Goal: Task Accomplishment & Management: Manage account settings

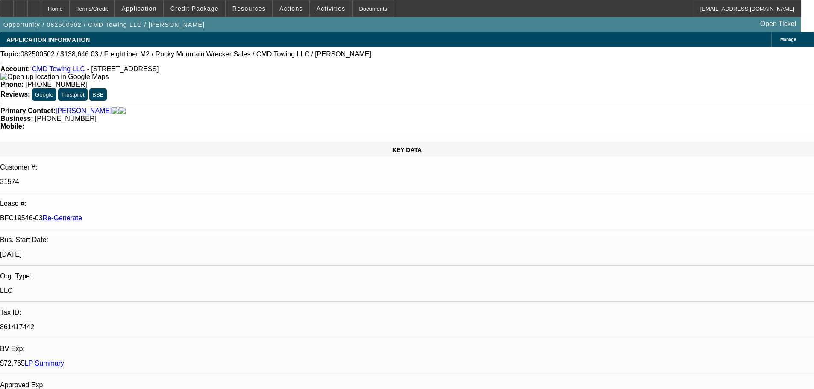
select select "3"
select select "0"
select select "6"
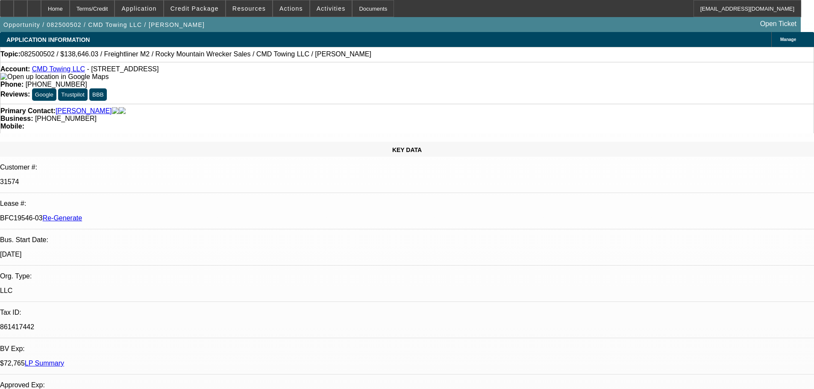
scroll to position [85, 6]
click at [254, 6] on span "Resources" at bounding box center [248, 8] width 33 height 7
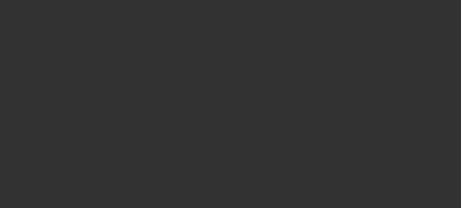
select select "4"
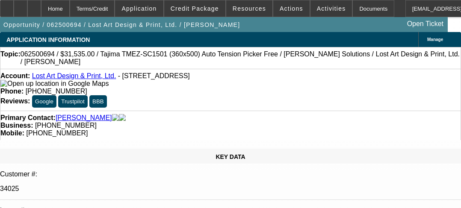
select select "0"
select select "2"
select select "0"
select select "6"
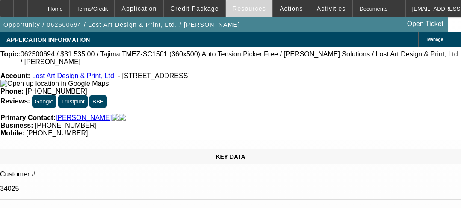
click at [262, 10] on span "Resources" at bounding box center [248, 8] width 33 height 7
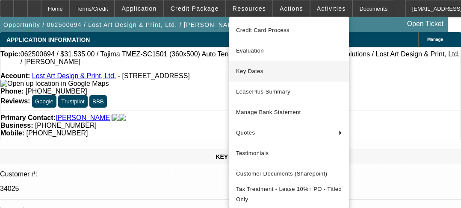
click at [252, 68] on span "Key Dates" at bounding box center [289, 71] width 106 height 10
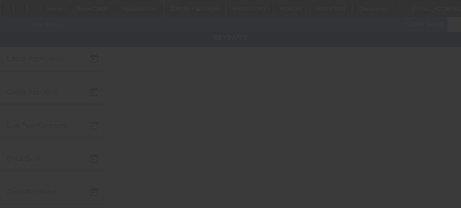
type input "6/27/2025"
type input "6/30/2025"
type input "7/31/2025"
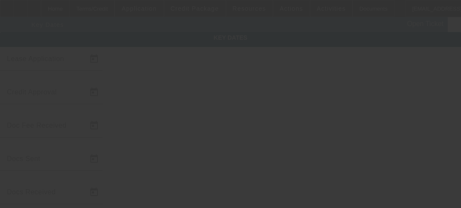
type input "8/5/2025"
type input "8/6/2025"
type input "8/26/2025"
type input "9/1/2025"
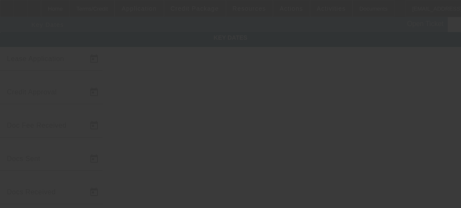
type input "10/1/2025"
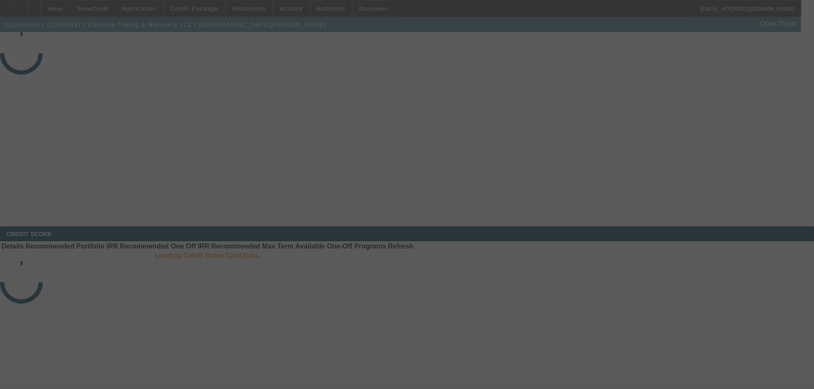
select select "4"
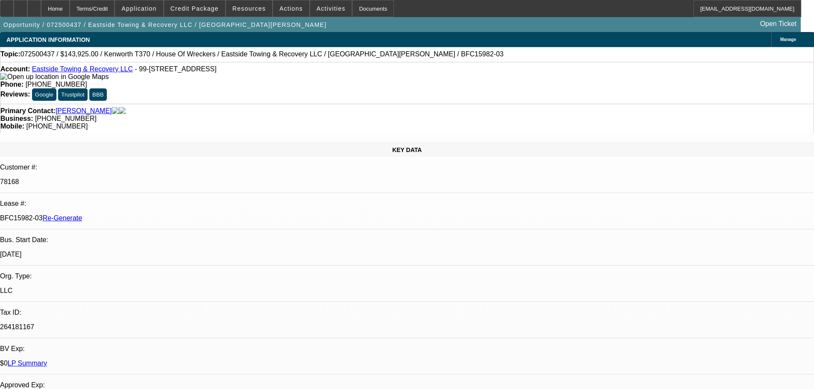
select select "0"
select select "6"
click at [247, 12] on span "Resources" at bounding box center [248, 8] width 33 height 7
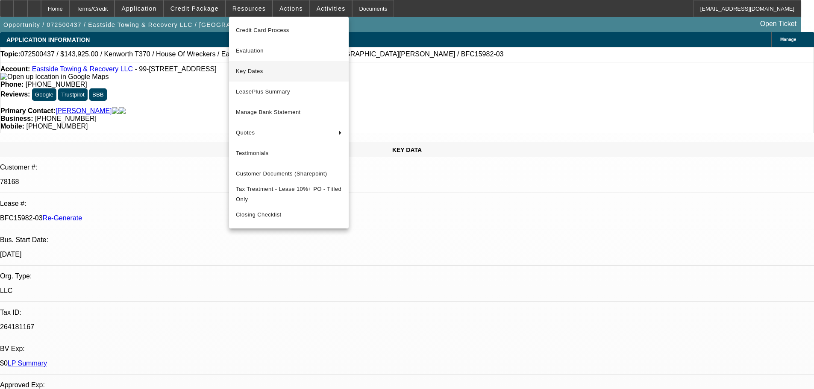
click at [261, 67] on span "Key Dates" at bounding box center [289, 71] width 106 height 10
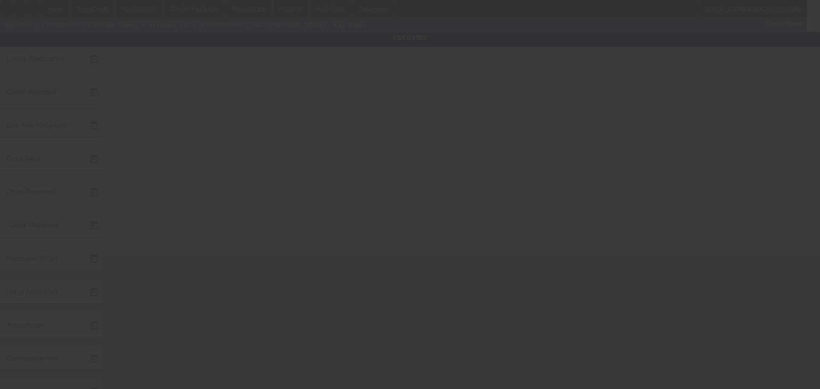
type input "7/18/2025"
type input "7/30/2025"
type input "8/5/2025"
type input "8/8/2025"
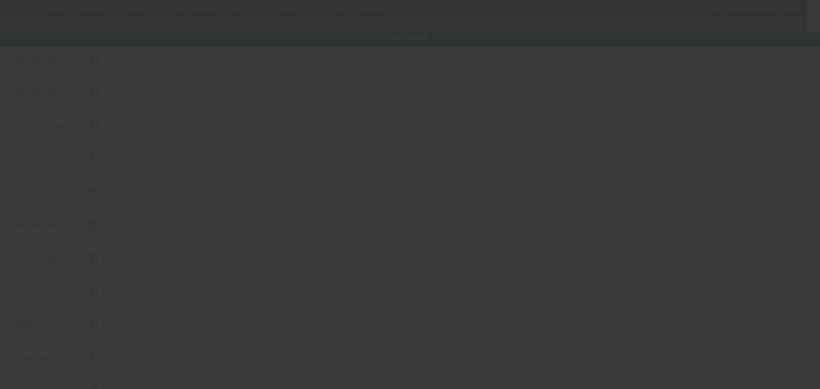
type input "8/11/2025"
type input "8/12/2025"
type input "9/1/2025"
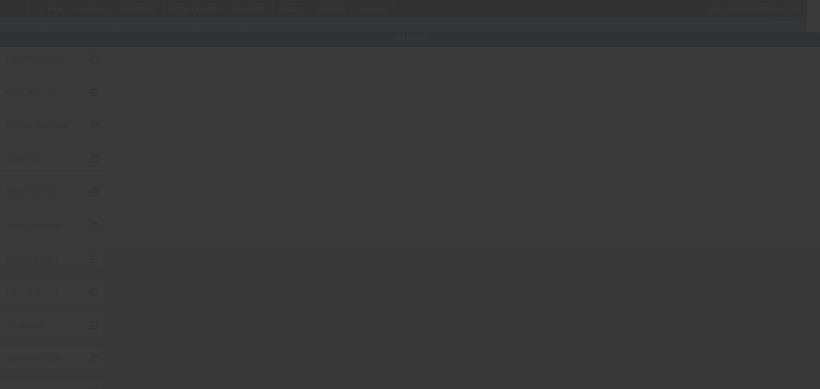
type input "10/1/2025"
type input "8/25/2025"
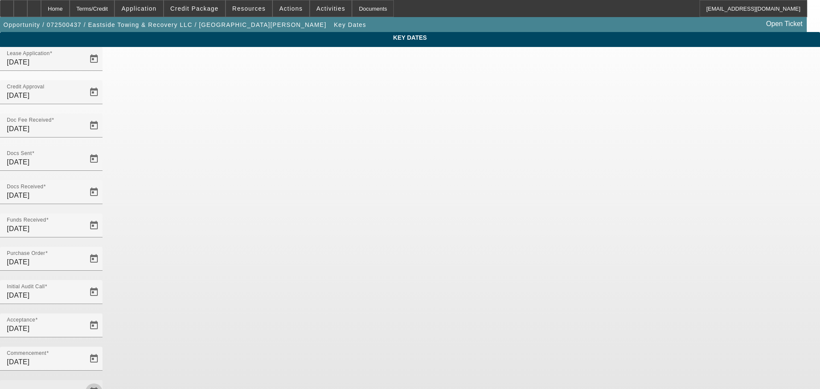
click at [104, 382] on span "Open calendar" at bounding box center [94, 392] width 21 height 21
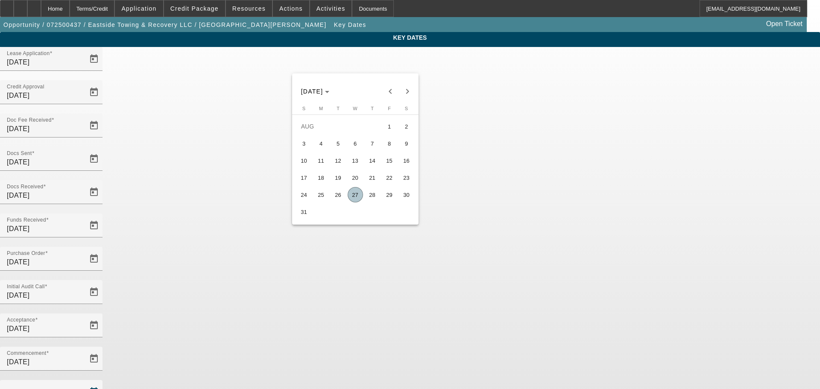
click at [323, 197] on span "25" at bounding box center [321, 194] width 15 height 15
type input "8/25/2025"
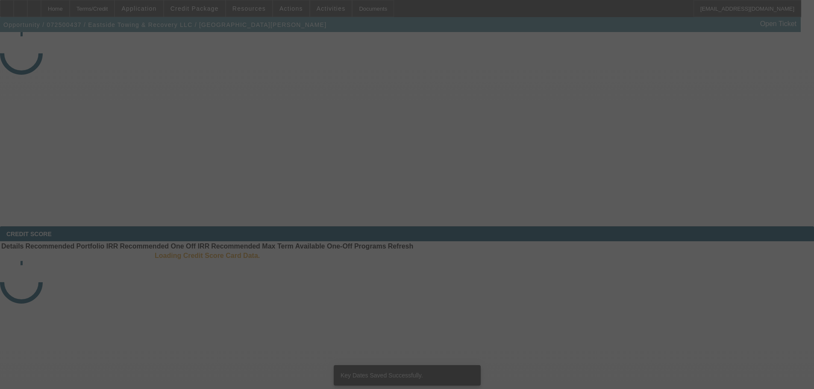
select select "4"
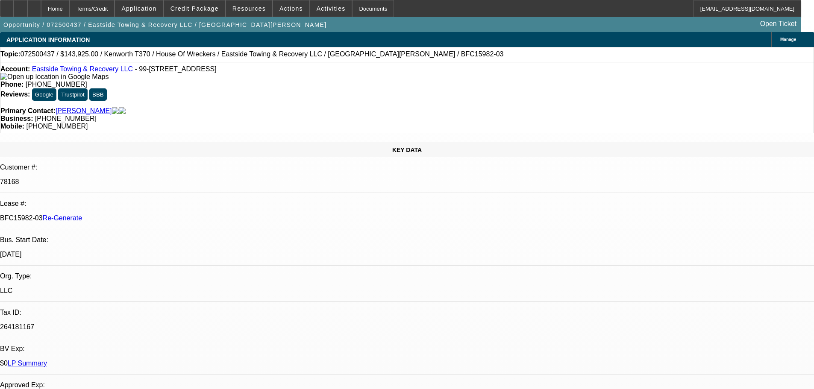
select select "0"
select select "6"
click at [352, 2] on div "Documents" at bounding box center [373, 8] width 42 height 17
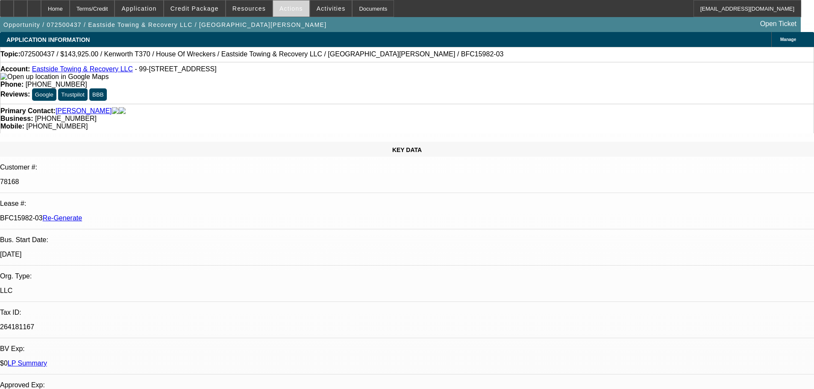
click at [287, 12] on span at bounding box center [291, 8] width 36 height 21
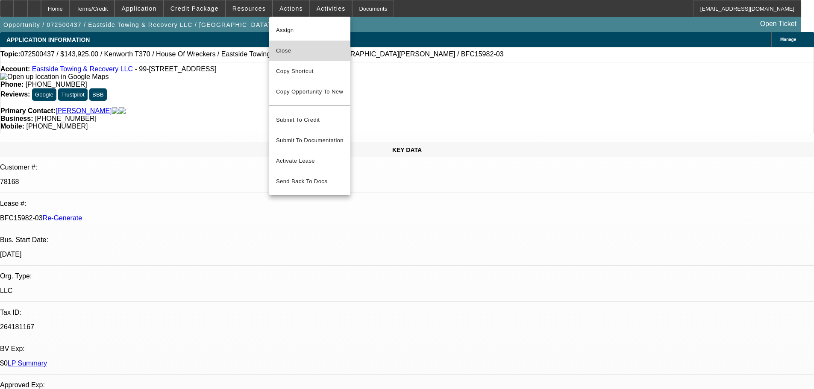
click at [304, 48] on span "Close" at bounding box center [309, 51] width 67 height 10
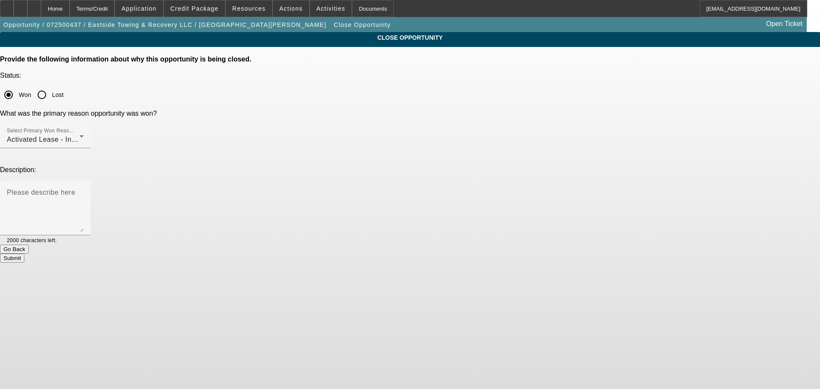
click at [24, 254] on button "Submit" at bounding box center [12, 258] width 24 height 9
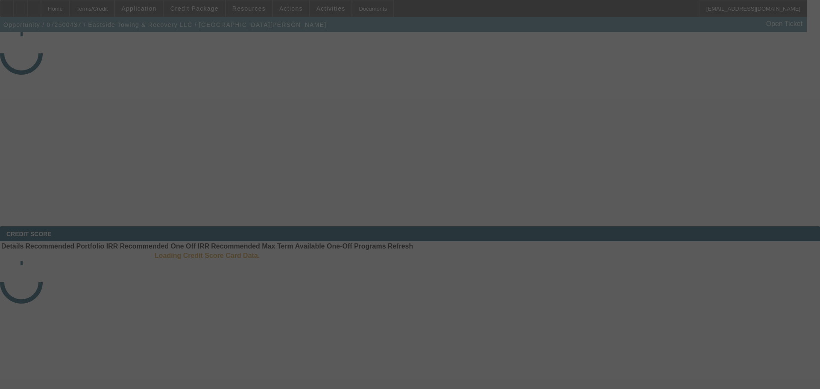
select select "4"
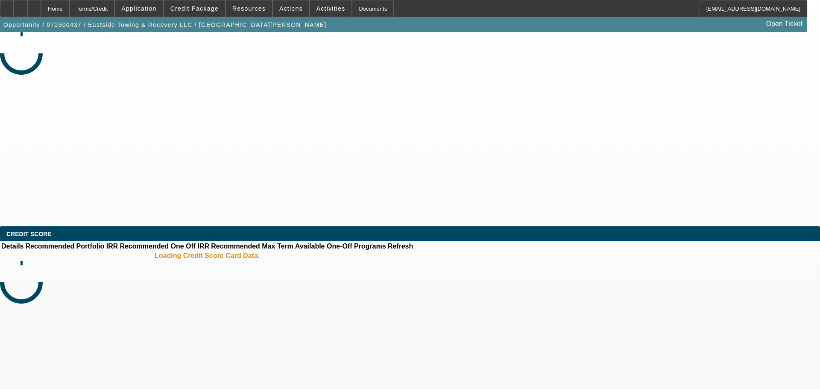
select select "0"
select select "6"
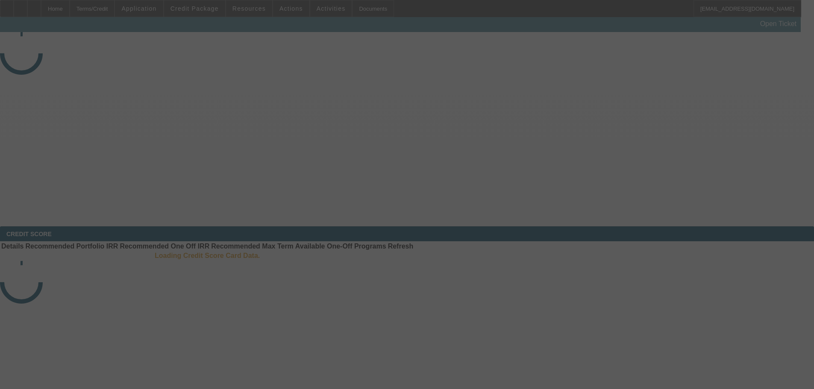
select select "4"
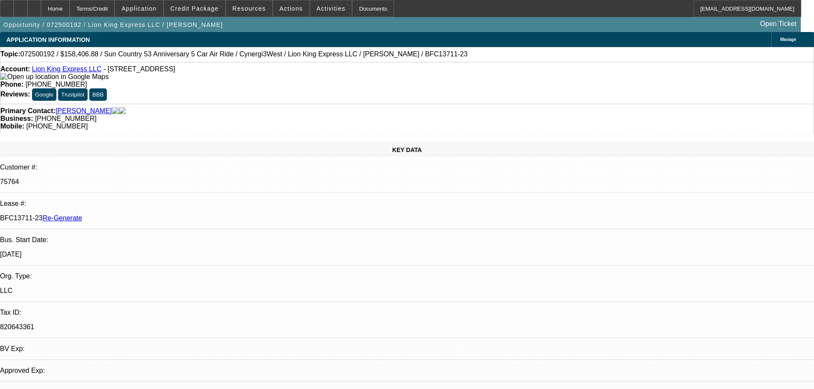
select select "0"
select select "6"
click at [262, 6] on span at bounding box center [249, 8] width 46 height 21
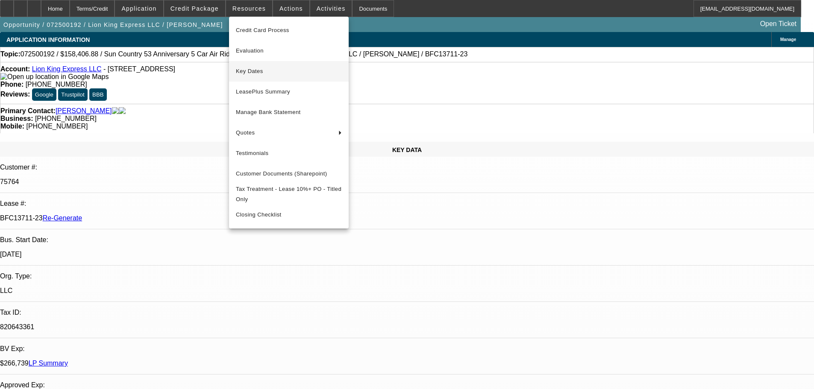
click at [256, 74] on span "Key Dates" at bounding box center [289, 71] width 106 height 10
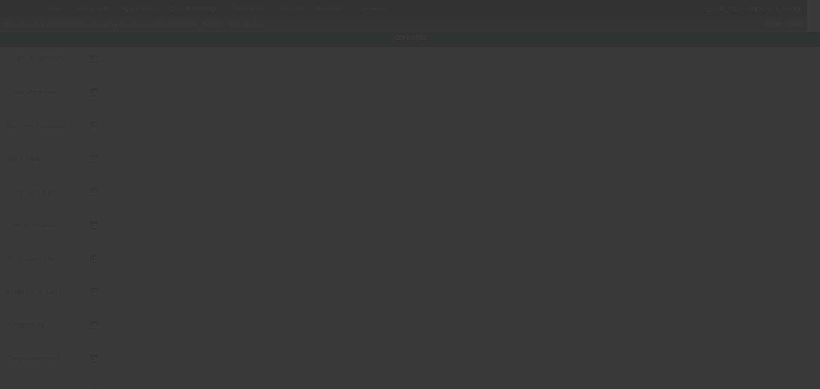
type input "7/9/2025"
type input "7/10/2025"
type input "7/23/2025"
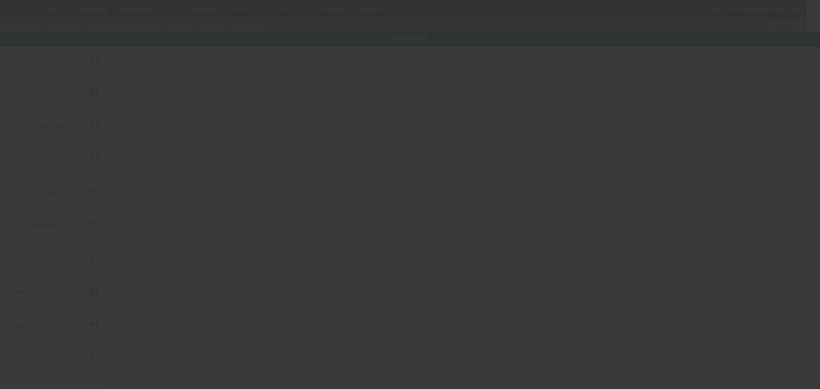
type input "7/24/2025"
type input "[DATE]"
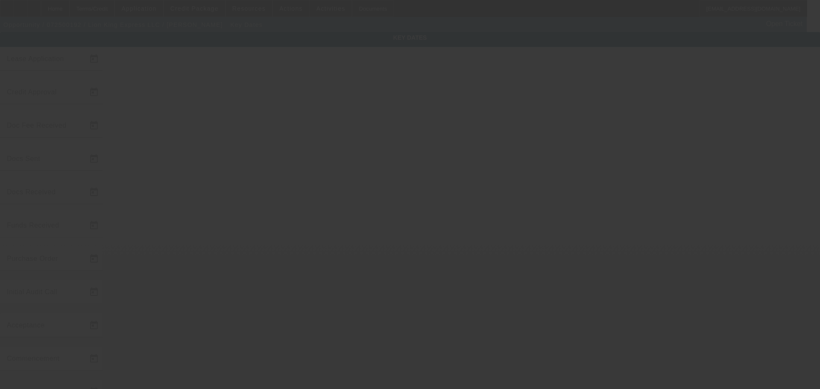
type input "9/1/2025"
type input "[DATE]"
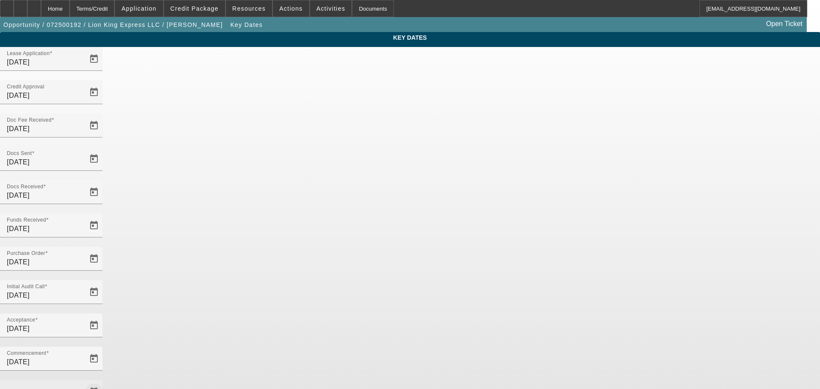
click at [104, 382] on span "Open calendar" at bounding box center [94, 392] width 21 height 21
click at [326, 179] on span "18" at bounding box center [321, 177] width 15 height 15
type input "[DATE]"
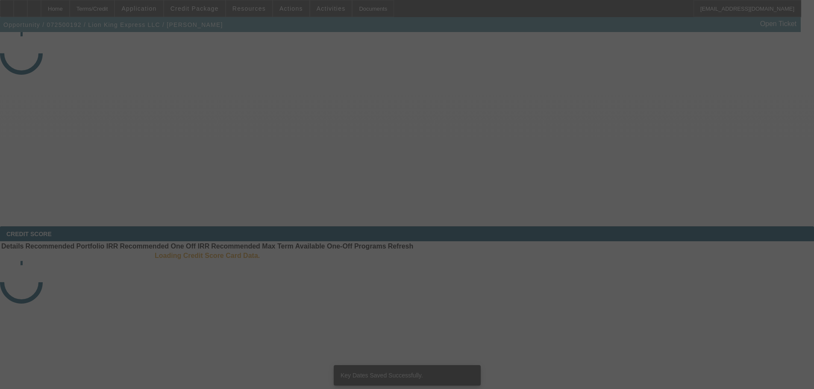
select select "4"
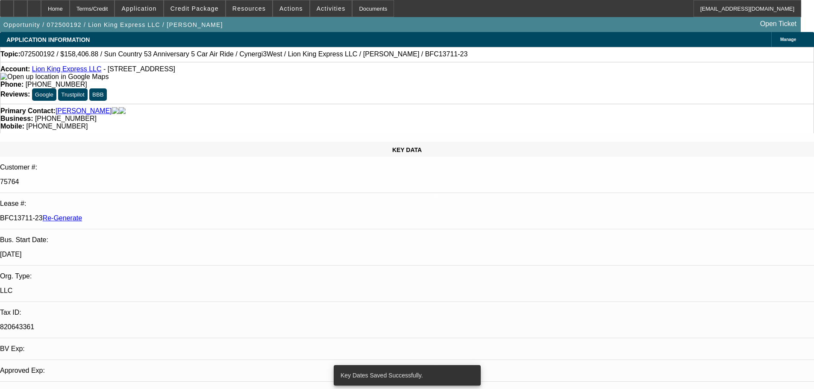
select select "0"
select select "6"
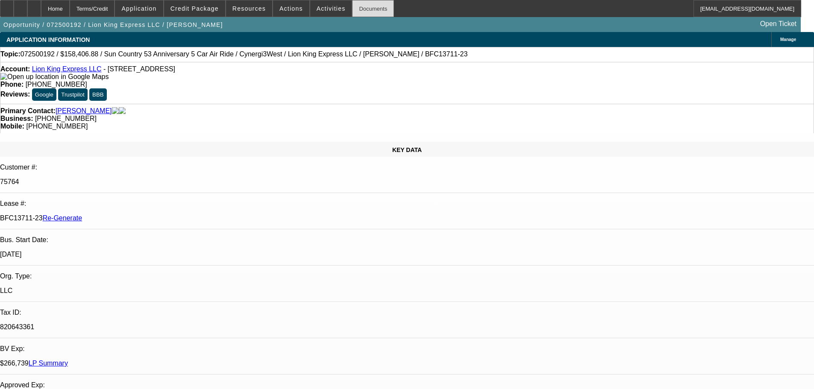
click at [361, 10] on div "Documents" at bounding box center [373, 8] width 42 height 17
click at [291, 10] on span "Actions" at bounding box center [290, 8] width 23 height 7
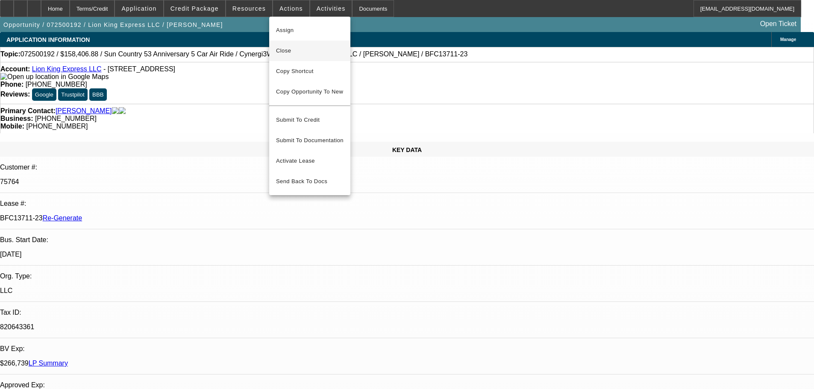
click at [288, 47] on span "Close" at bounding box center [309, 51] width 67 height 10
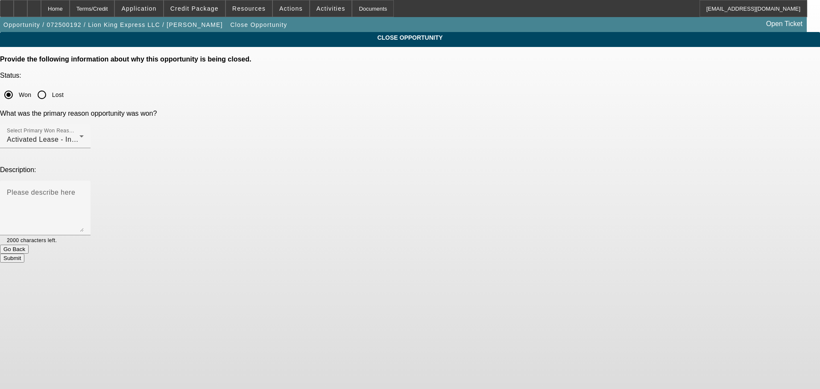
click at [24, 254] on button "Submit" at bounding box center [12, 258] width 24 height 9
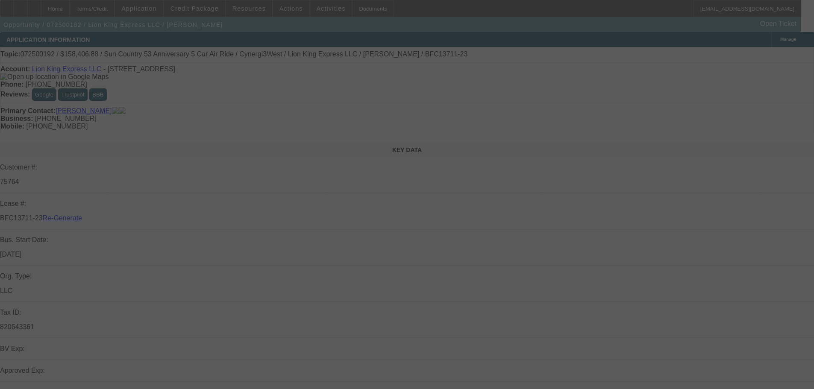
select select "4"
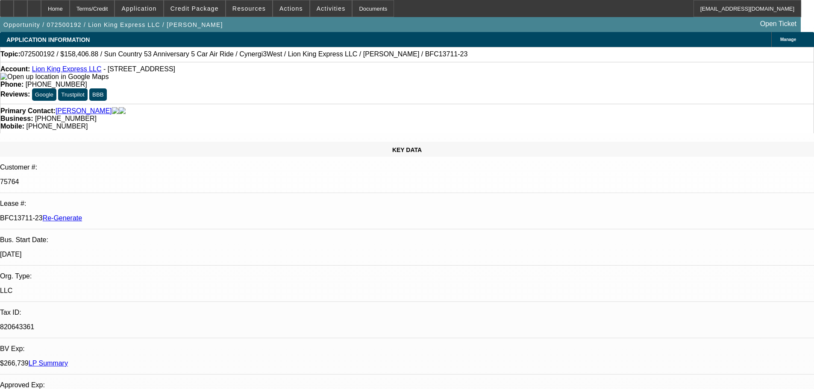
select select "0"
select select "6"
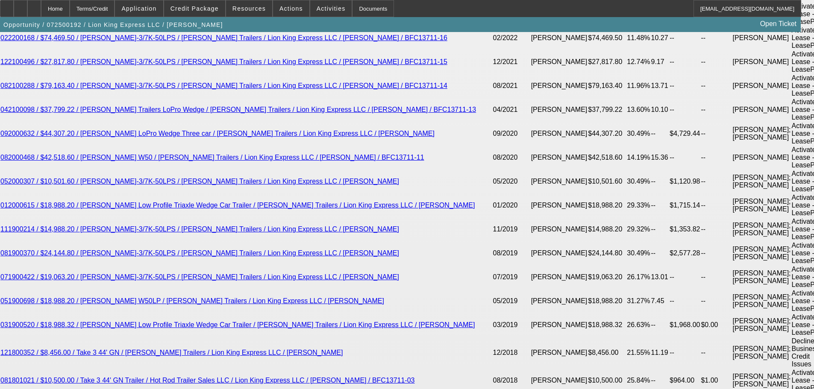
scroll to position [2008, 0]
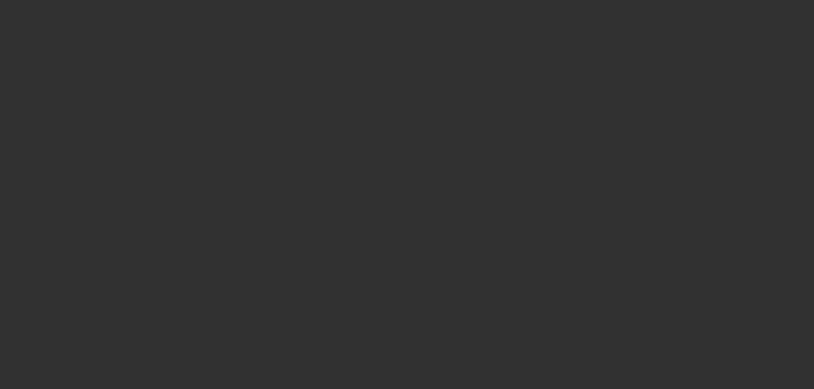
select select "4"
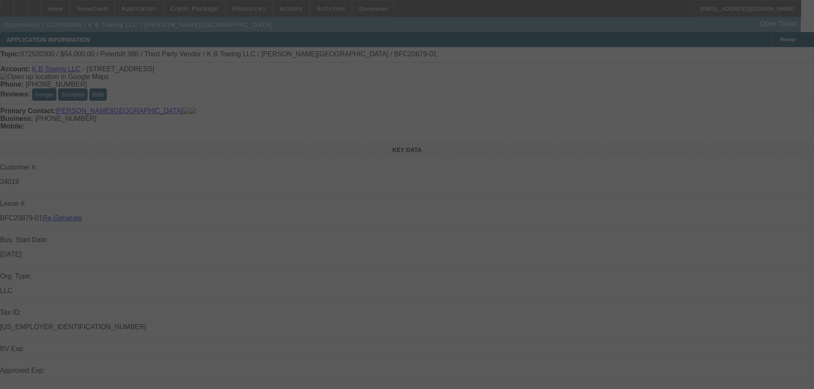
select select "0"
select select "6"
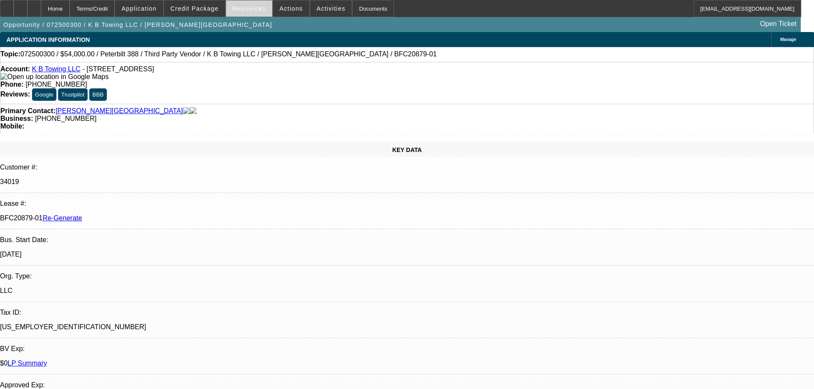
click at [249, 11] on span "Resources" at bounding box center [248, 8] width 33 height 7
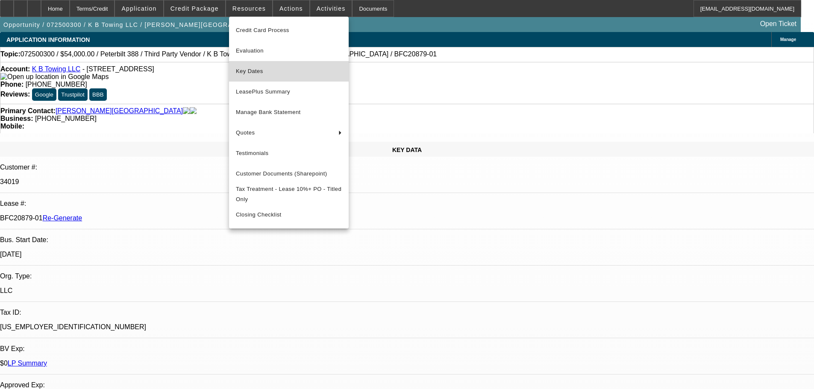
click at [257, 67] on span "Key Dates" at bounding box center [289, 71] width 106 height 10
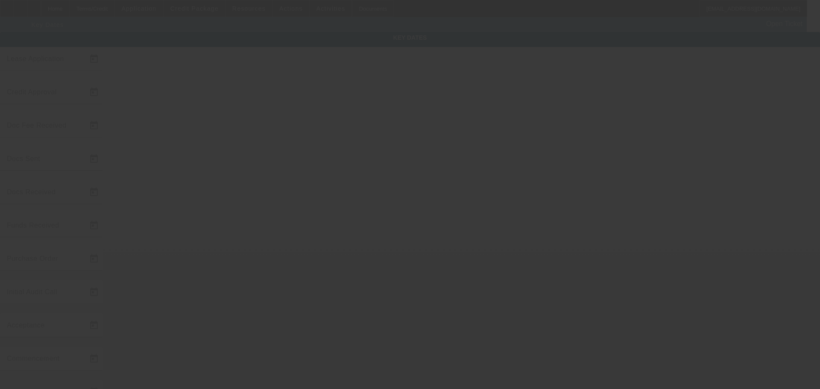
type input "7/14/2025"
type input "7/25/2025"
type input "[DATE]"
type input "7/25/2025"
type input "[DATE]"
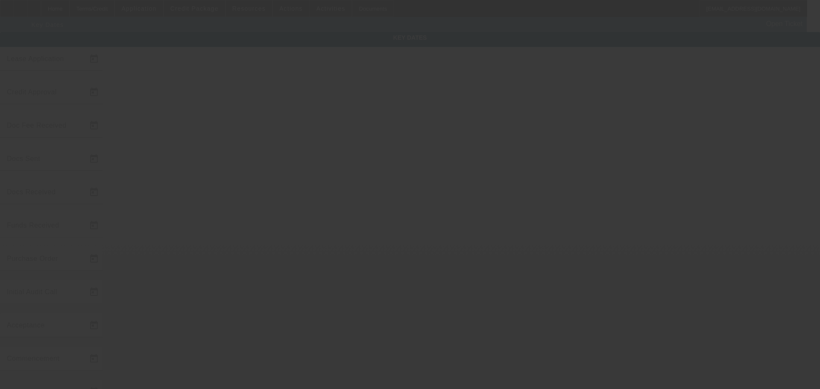
type input "[DATE]"
type input "7/31/2025"
type input "[DATE]"
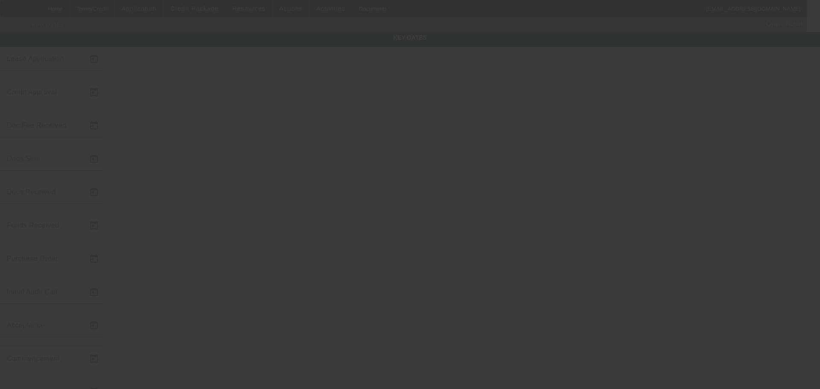
type input "9/1/2025"
type input "[DATE]"
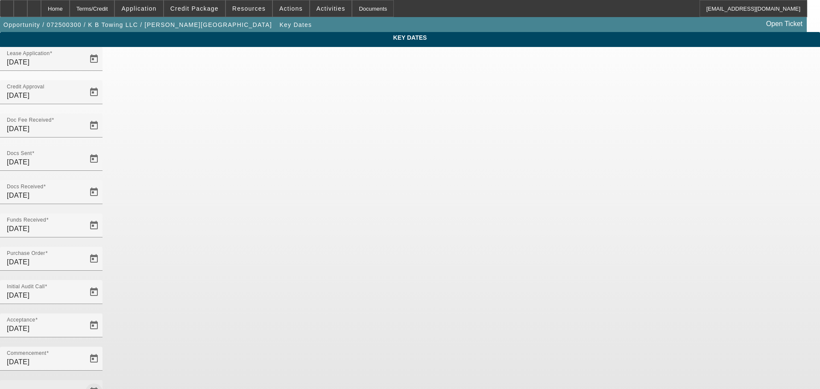
click at [104, 382] on span "Open calendar" at bounding box center [94, 392] width 21 height 21
click at [325, 182] on span "18" at bounding box center [321, 177] width 15 height 15
type input "[DATE]"
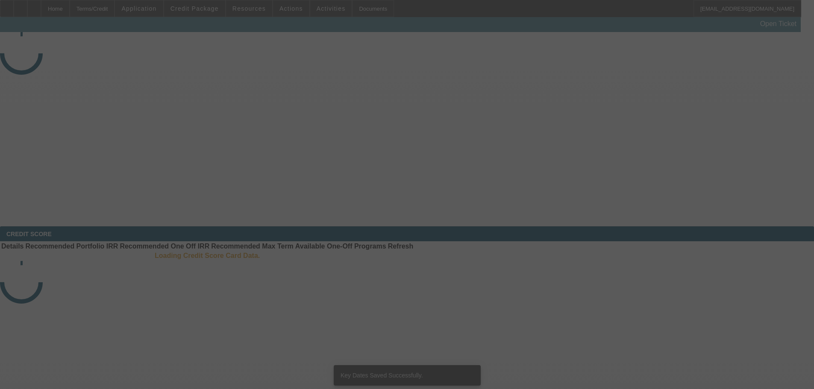
select select "4"
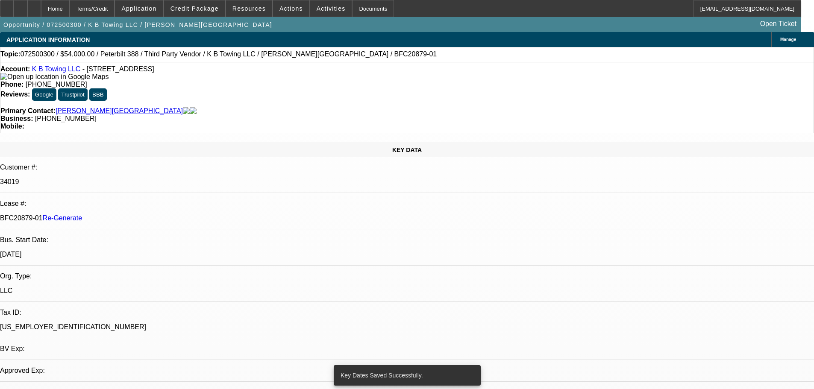
select select "0"
select select "6"
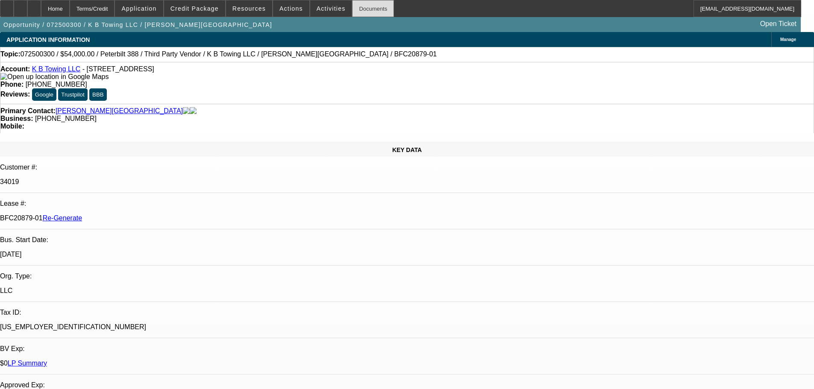
click at [365, 10] on div "Documents" at bounding box center [373, 8] width 42 height 17
click at [280, 9] on span "Actions" at bounding box center [290, 8] width 23 height 7
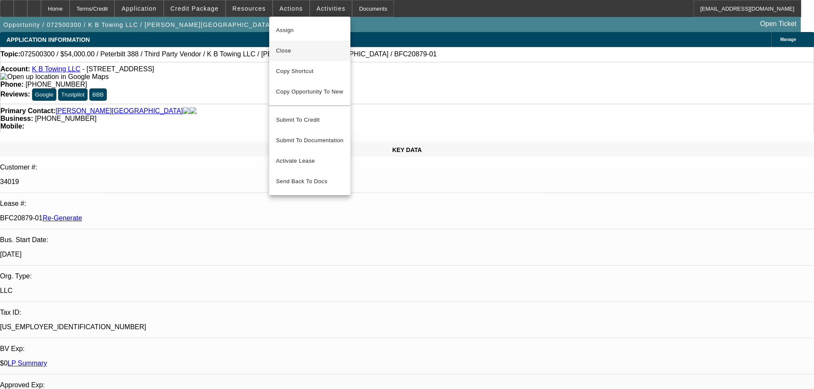
click at [288, 54] on span "Close" at bounding box center [309, 51] width 67 height 10
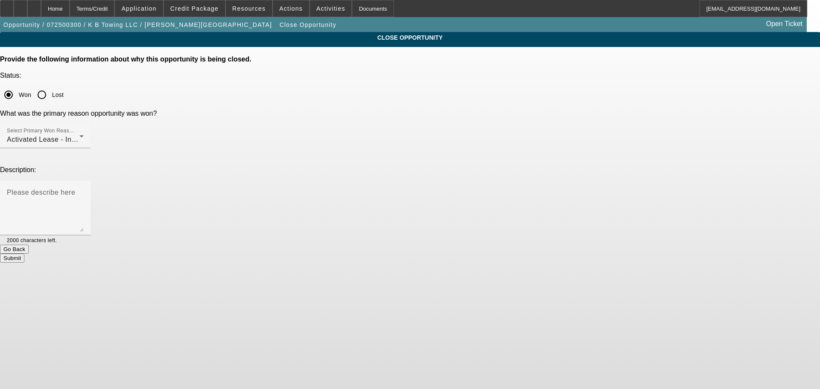
click at [24, 254] on button "Submit" at bounding box center [12, 258] width 24 height 9
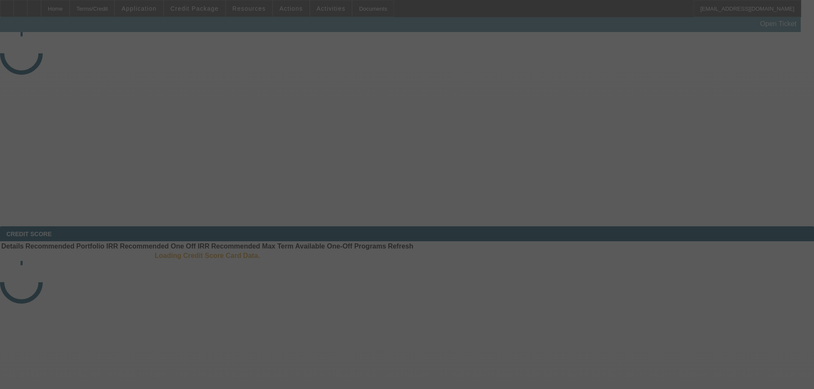
select select "4"
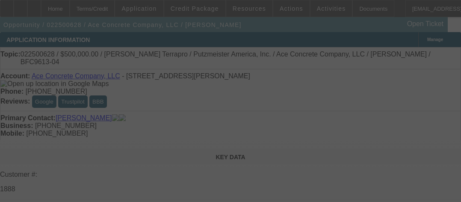
select select "0"
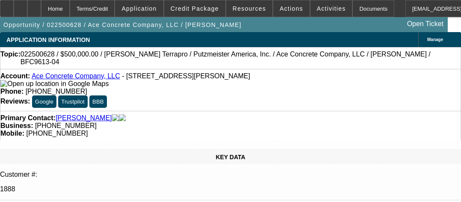
select select "1"
select select "3"
select select "6"
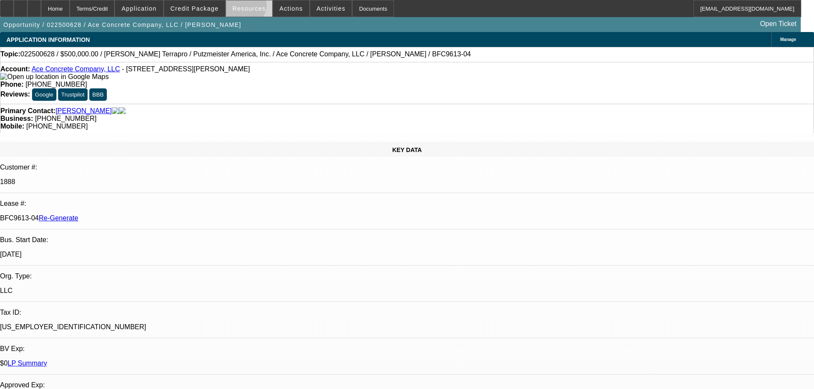
click at [247, 7] on span "Resources" at bounding box center [248, 8] width 33 height 7
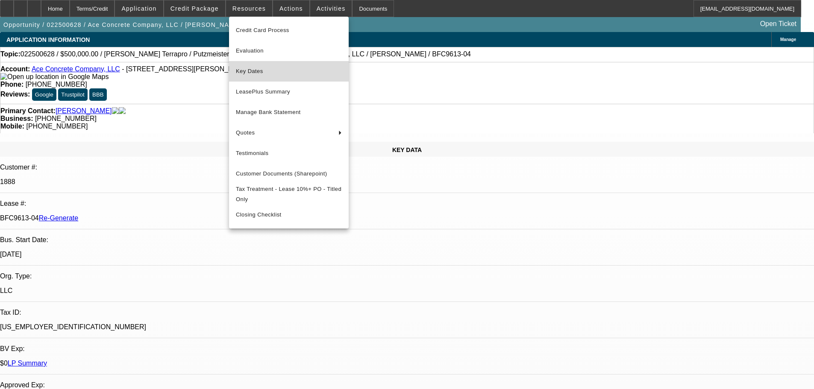
click at [262, 69] on span "Key Dates" at bounding box center [289, 71] width 106 height 10
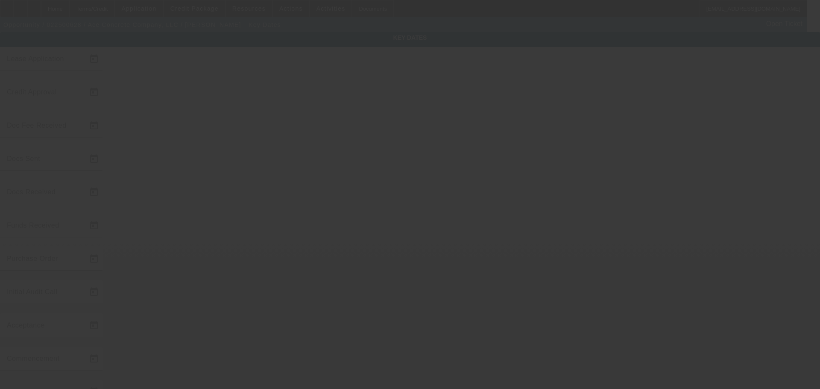
type input "2/25/2025"
type input "3/20/2025"
type input "8/7/2025"
type input "4/10/2025"
type input "8/8/2025"
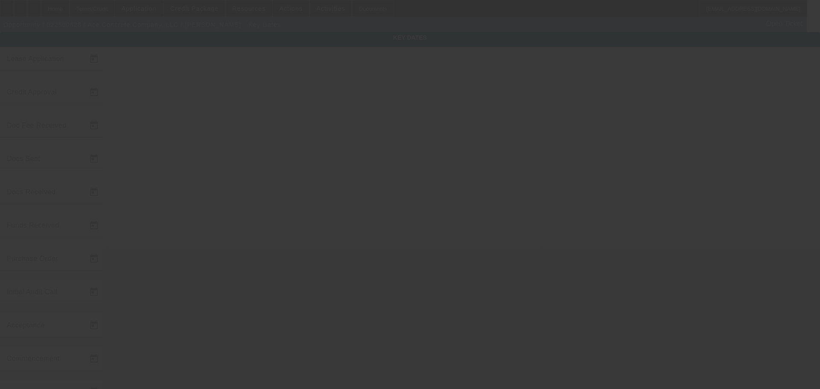
type input "8/7/2025"
type input "8/11/2025"
type input "[DATE]"
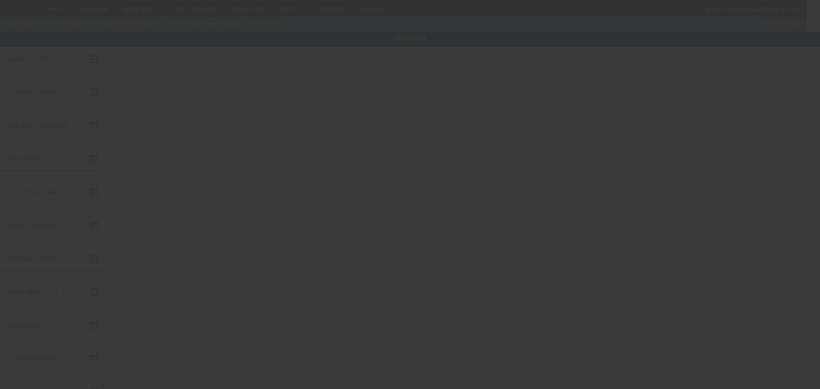
type input "10/1/2025"
type input "[DATE]"
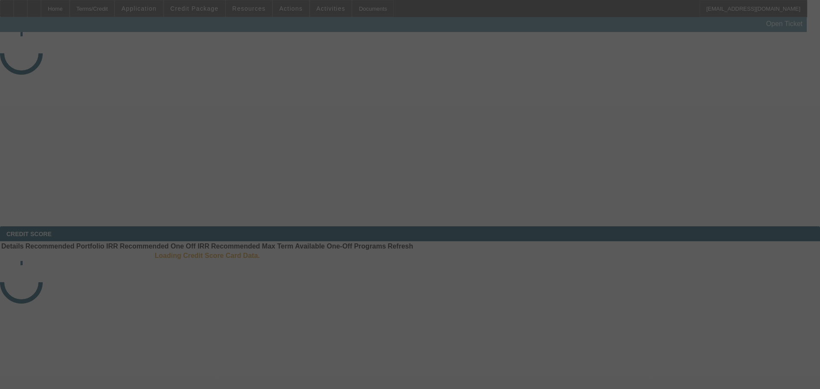
select select "4"
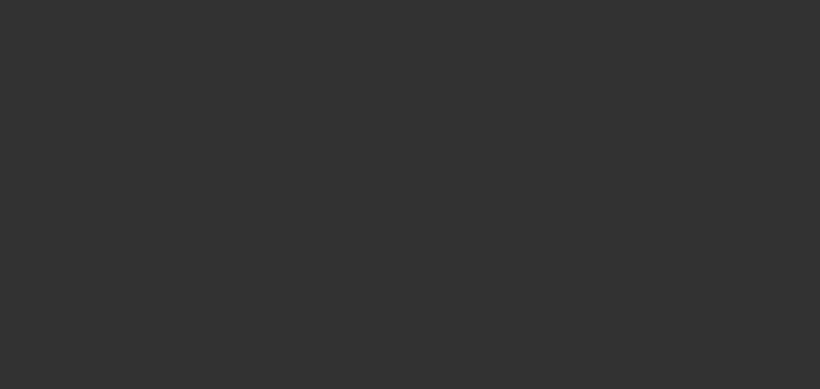
select select "0"
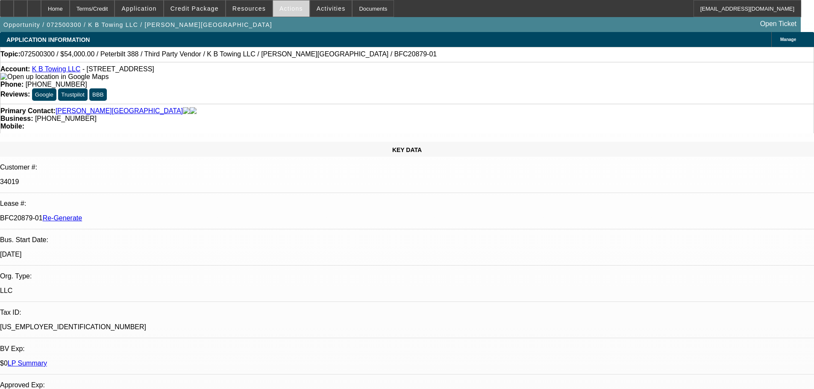
select select "1"
select select "6"
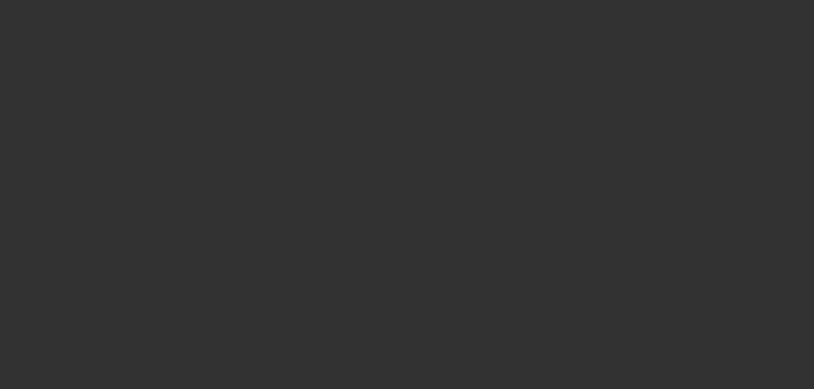
select select "4"
select select "0"
select select "2"
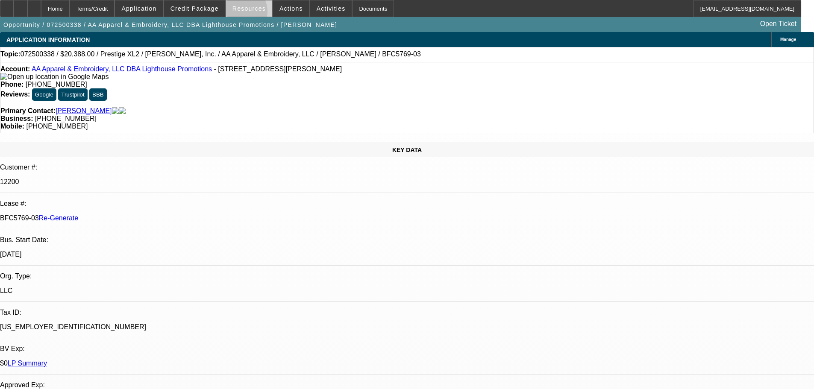
click at [241, 14] on span at bounding box center [249, 8] width 46 height 21
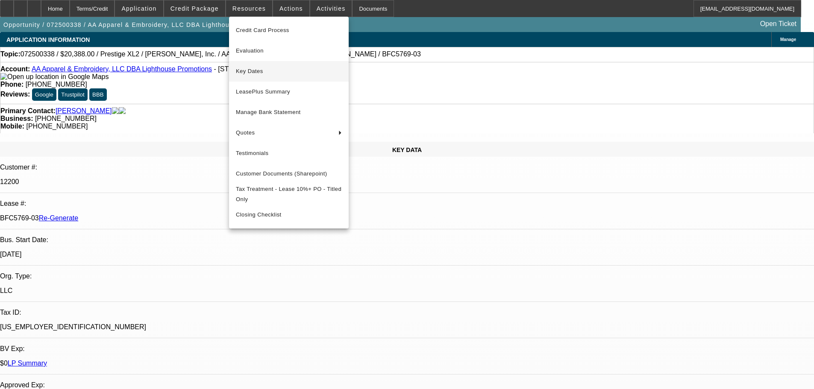
click at [278, 70] on span "Key Dates" at bounding box center [289, 71] width 106 height 10
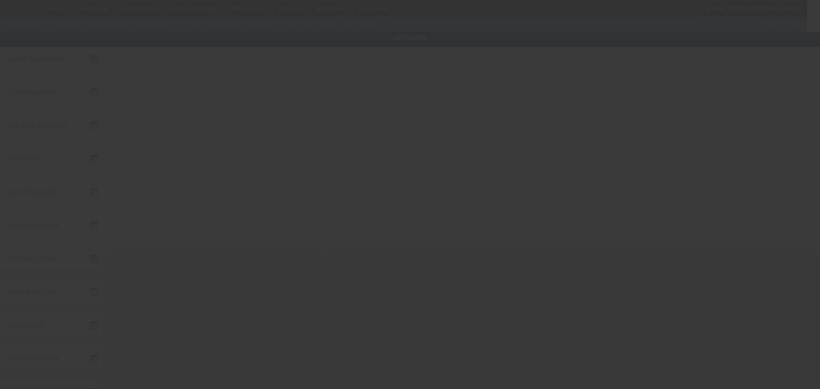
type input "[DATE]"
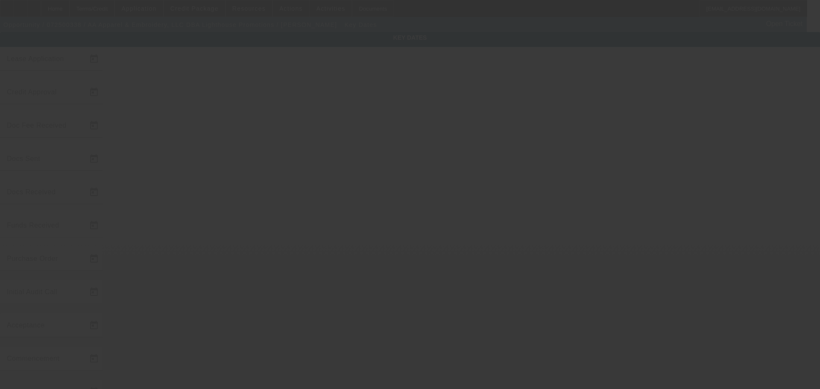
type input "[DATE]"
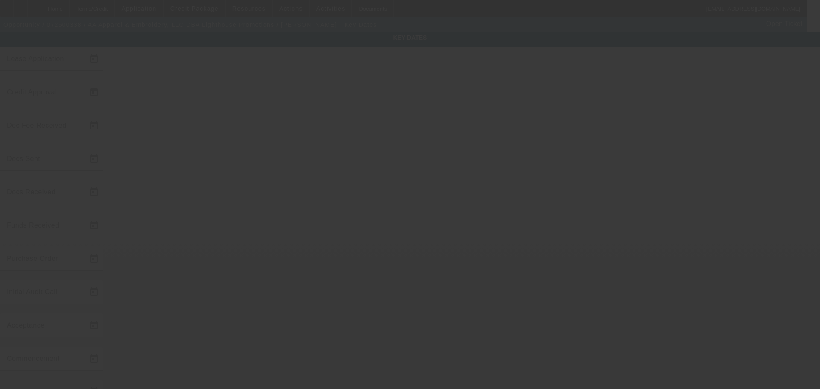
type input "[DATE]"
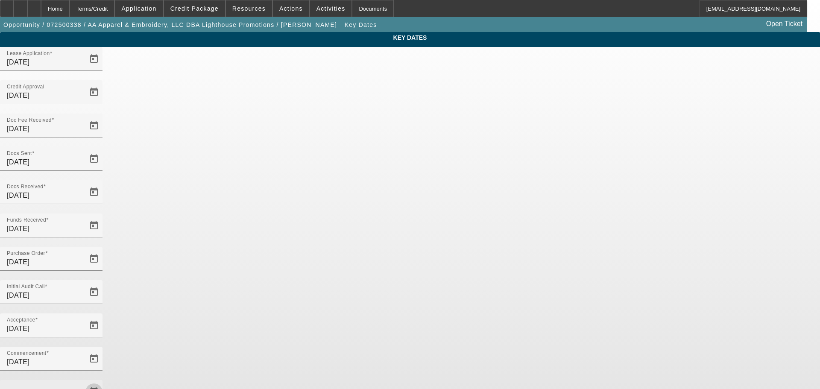
click at [104, 382] on span "Open calendar" at bounding box center [94, 392] width 21 height 21
click at [320, 179] on span "18" at bounding box center [321, 177] width 15 height 15
type input "[DATE]"
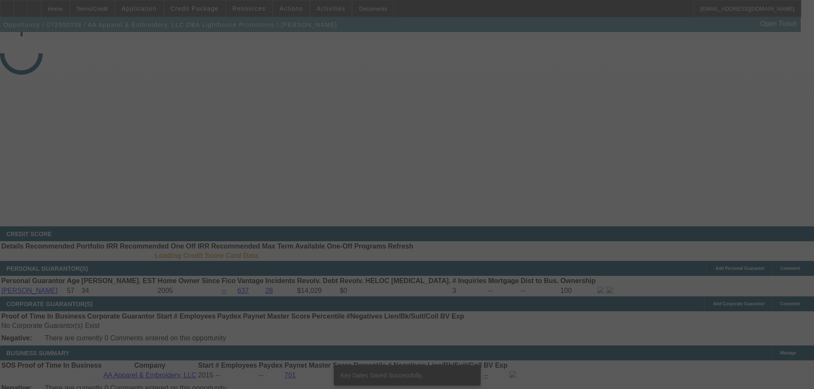
select select "4"
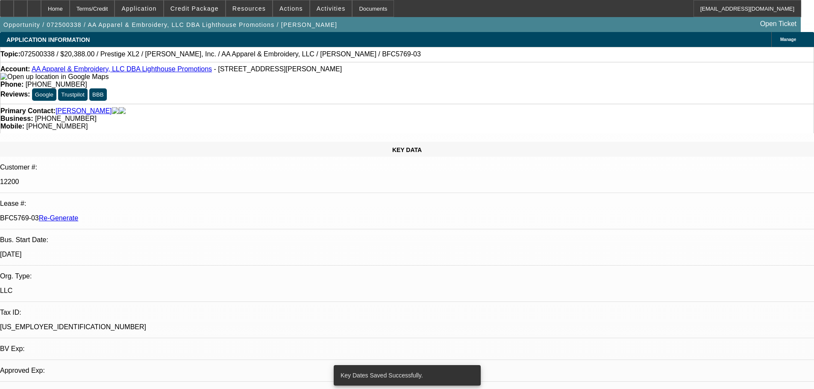
select select "0"
select select "2"
